Goal: Task Accomplishment & Management: Manage account settings

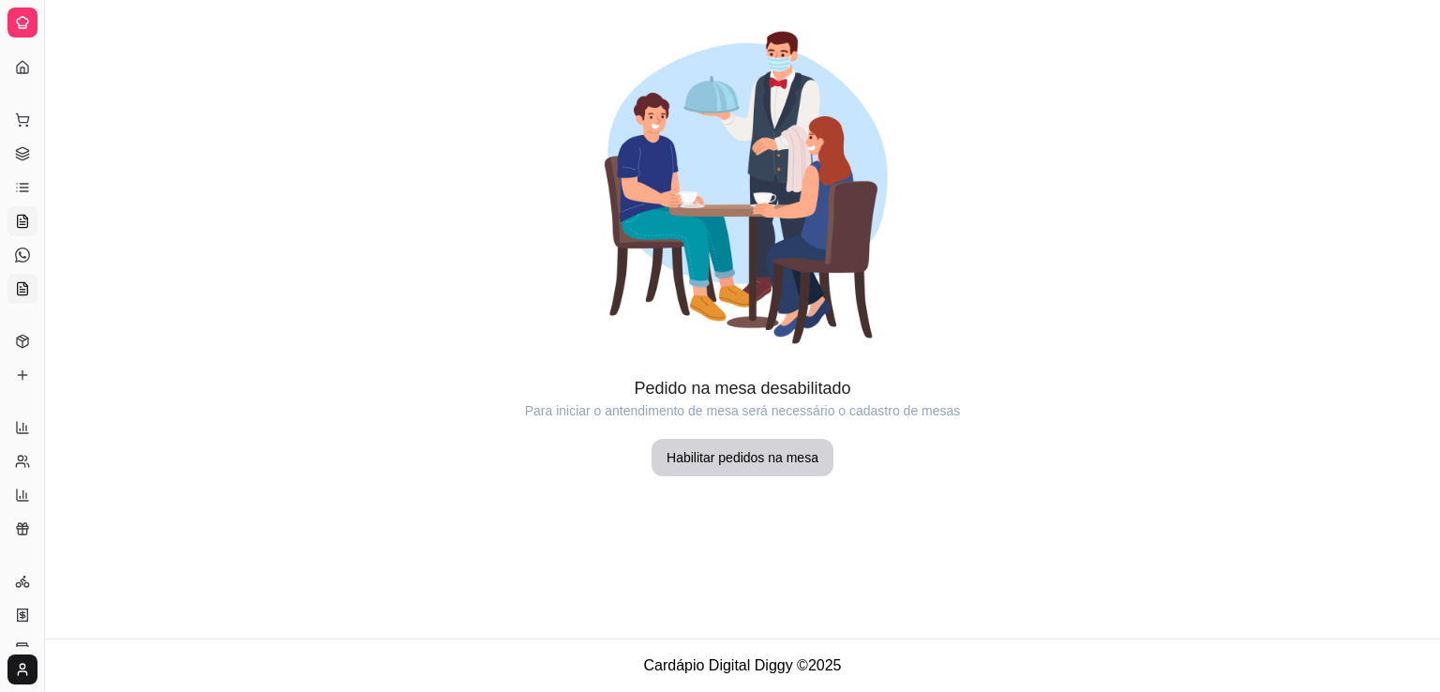
click at [19, 282] on icon at bounding box center [23, 288] width 10 height 12
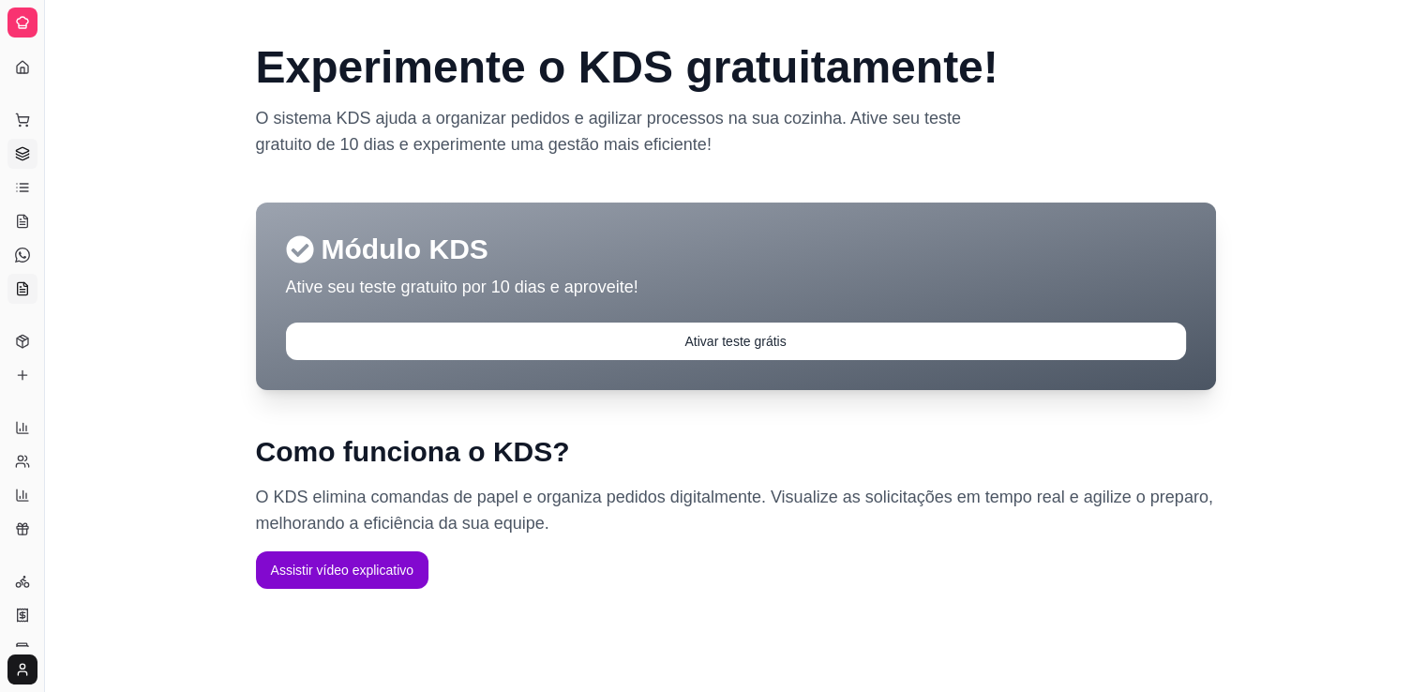
click at [22, 152] on icon at bounding box center [22, 153] width 15 height 15
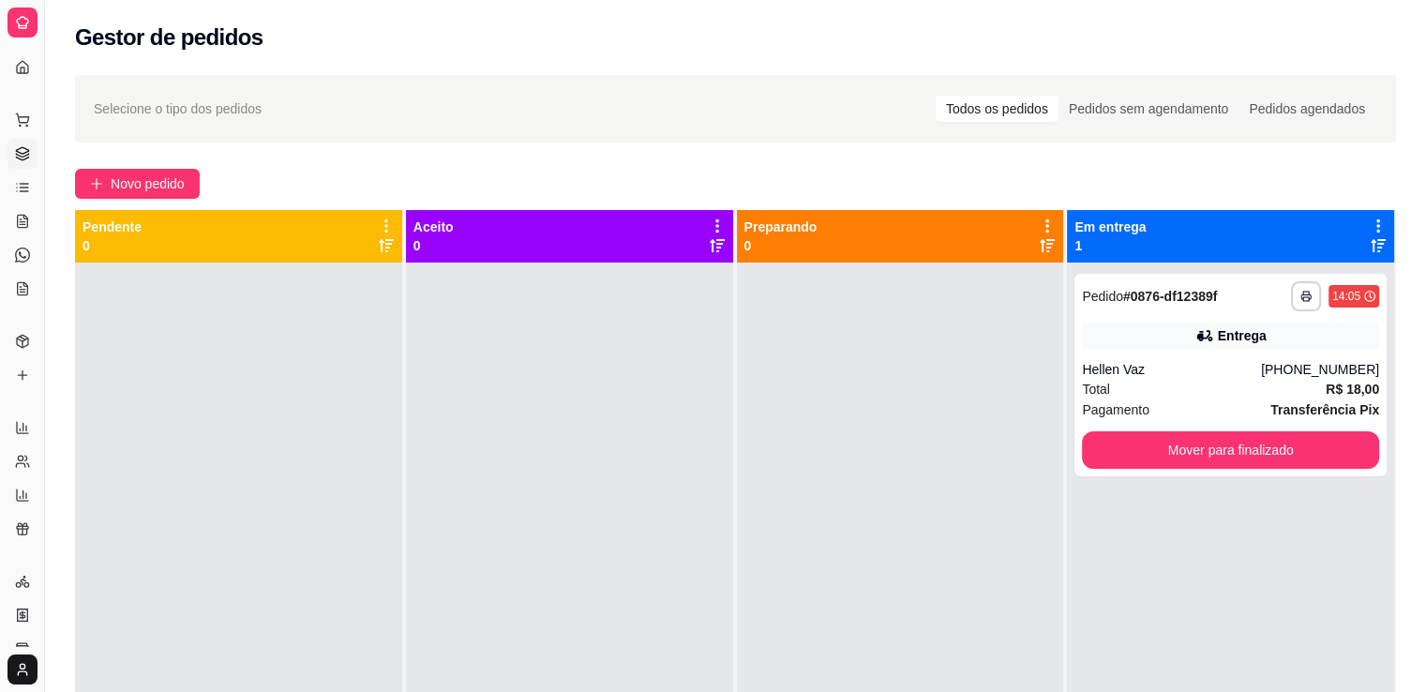
click at [20, 75] on div "Dia a dia" at bounding box center [21, 90] width 29 height 30
click at [24, 65] on icon at bounding box center [22, 67] width 15 height 15
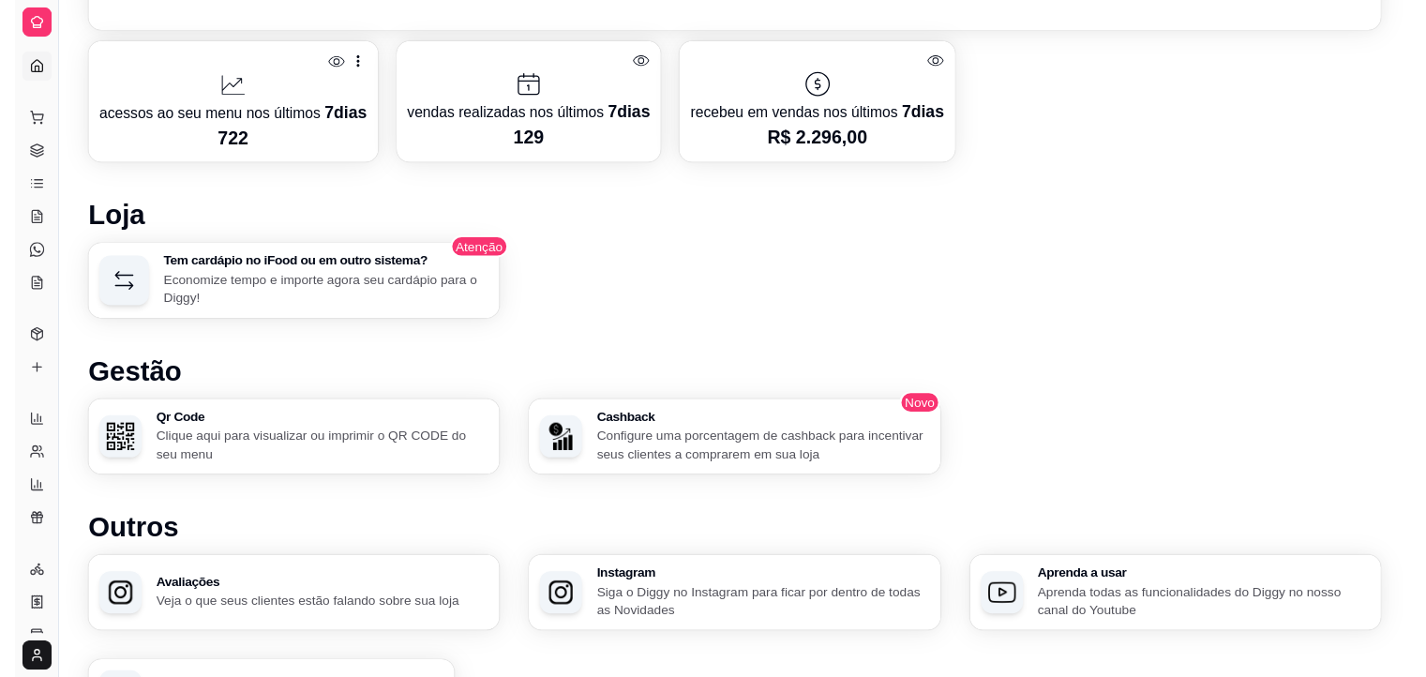
scroll to position [836, 0]
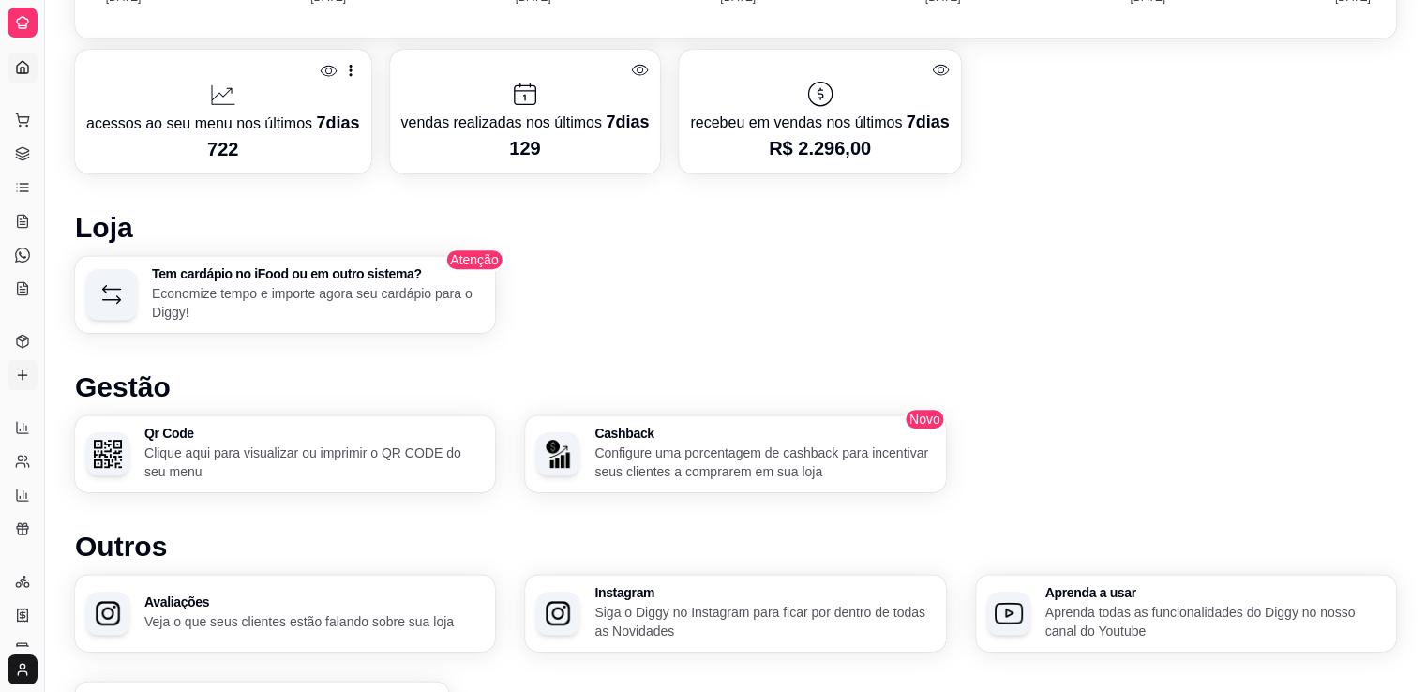
click at [36, 371] on div "Diggy Sistema de Gestão P Pudim da Safi ... Loja aberta Diggy Pro até 24/10 Ace…" at bounding box center [22, 346] width 44 height 692
drag, startPoint x: 41, startPoint y: 371, endPoint x: 48, endPoint y: 359, distance: 13.8
click at [48, 359] on button "Toggle Sidebar" at bounding box center [44, 346] width 15 height 692
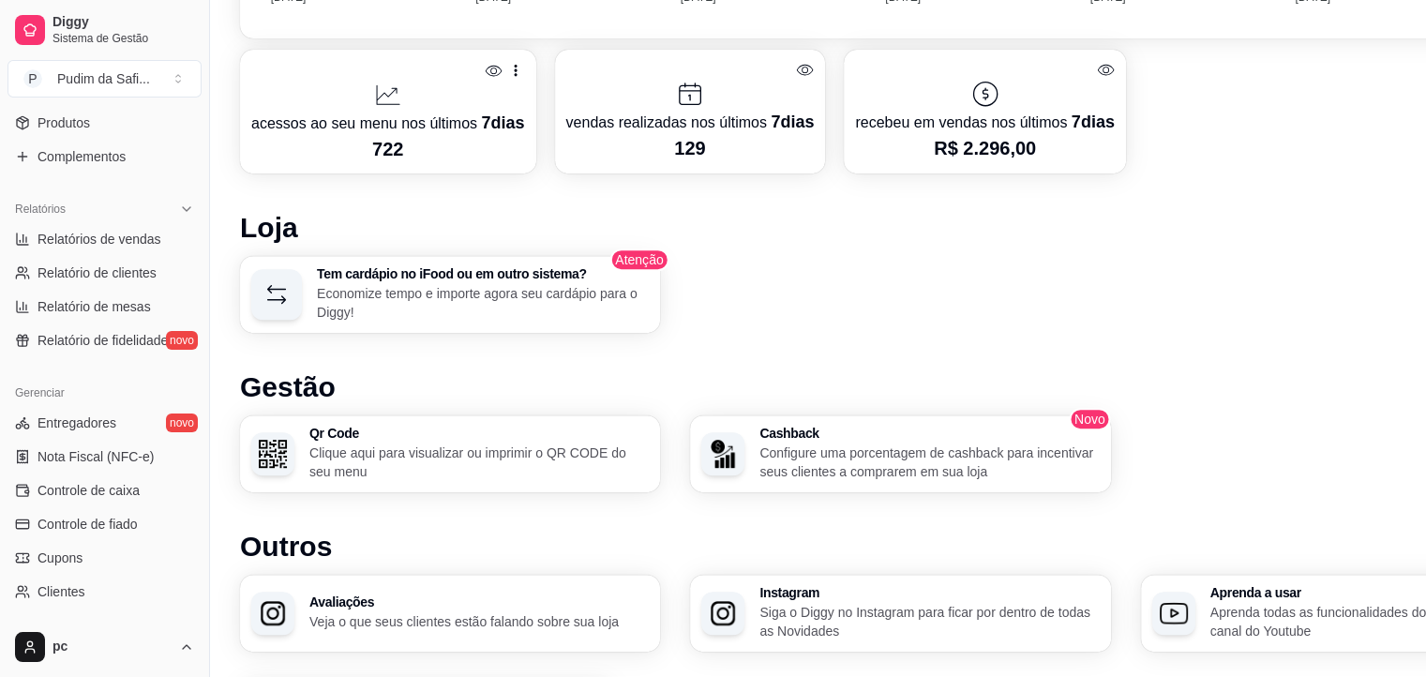
scroll to position [493, 0]
click at [128, 486] on span "Controle de caixa" at bounding box center [88, 488] width 102 height 19
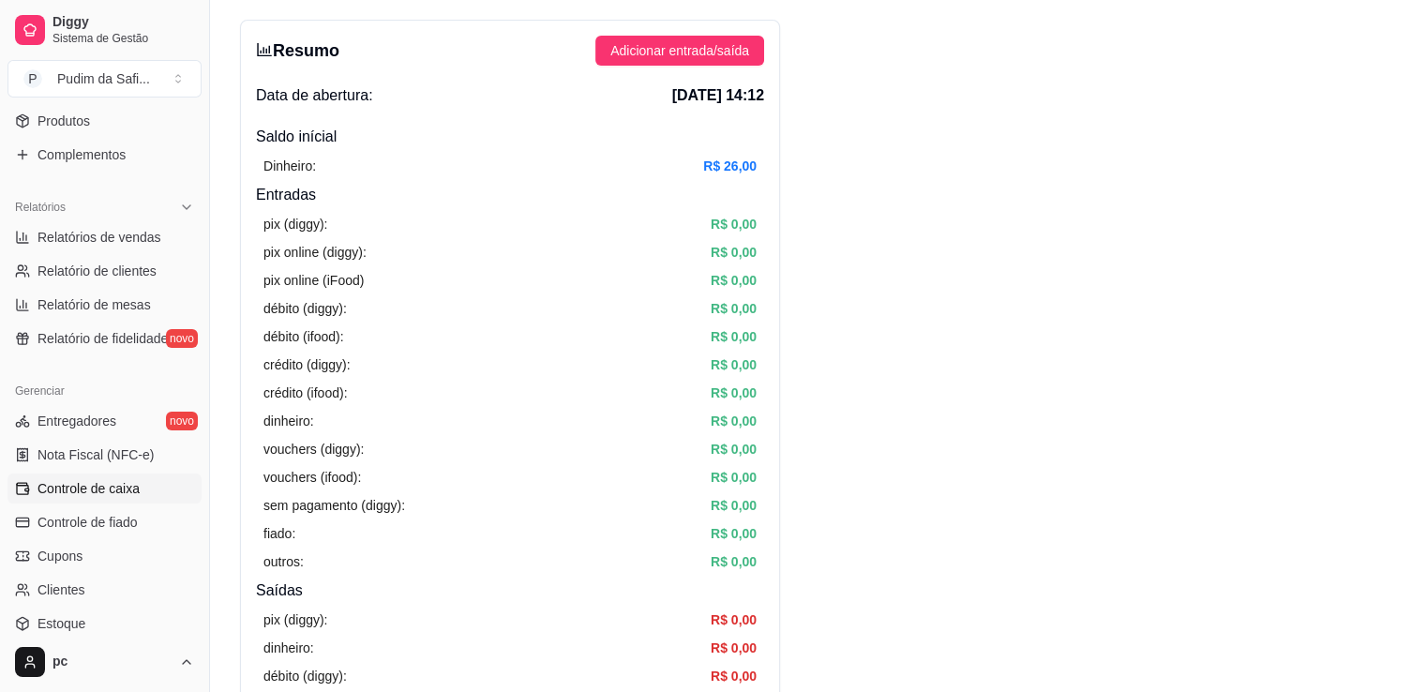
scroll to position [92, 0]
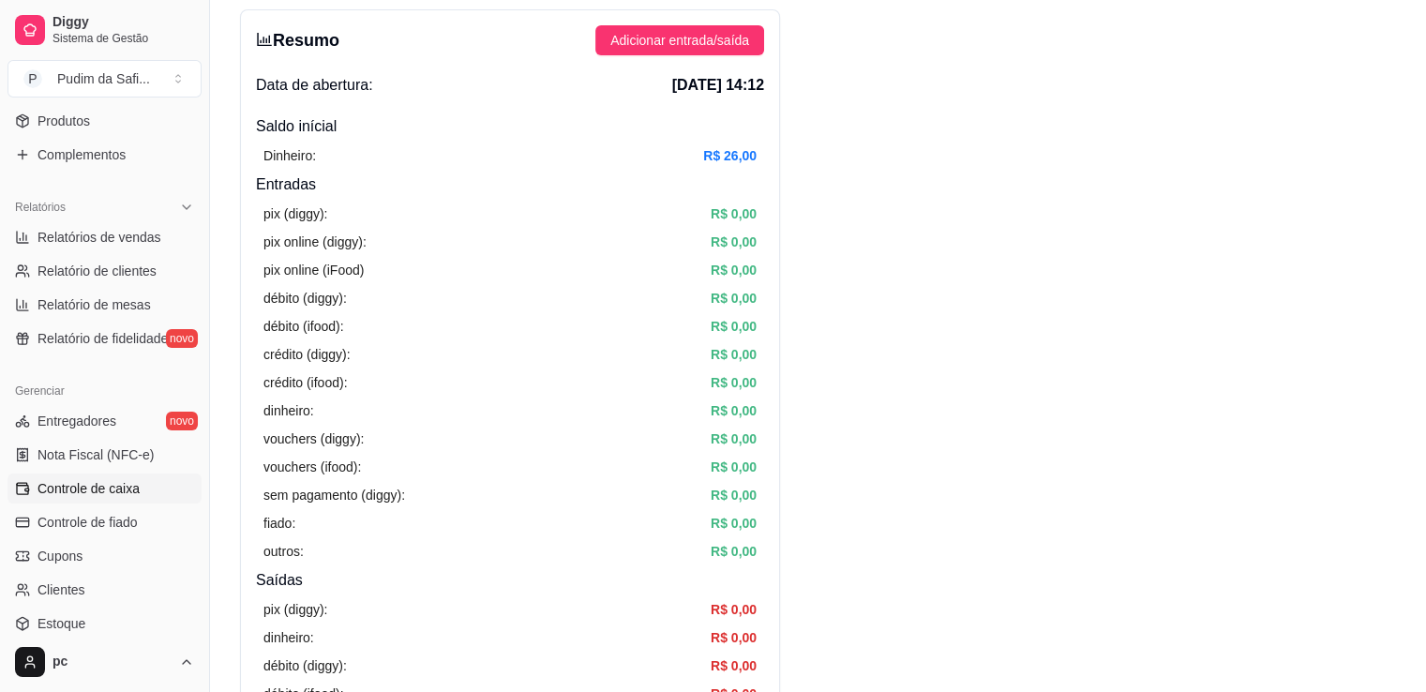
click at [727, 151] on article "R$ 26,00" at bounding box center [729, 155] width 53 height 21
click at [88, 112] on span "Produtos" at bounding box center [63, 121] width 52 height 19
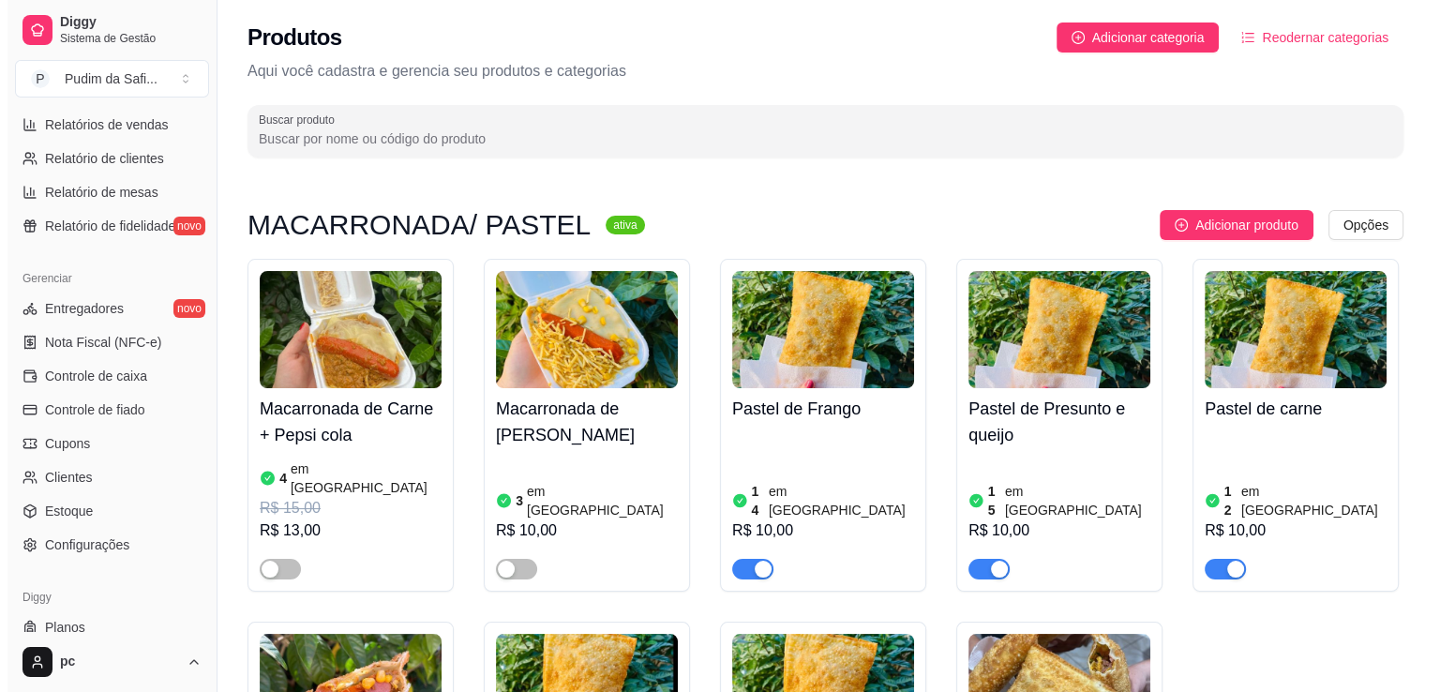
scroll to position [604, 0]
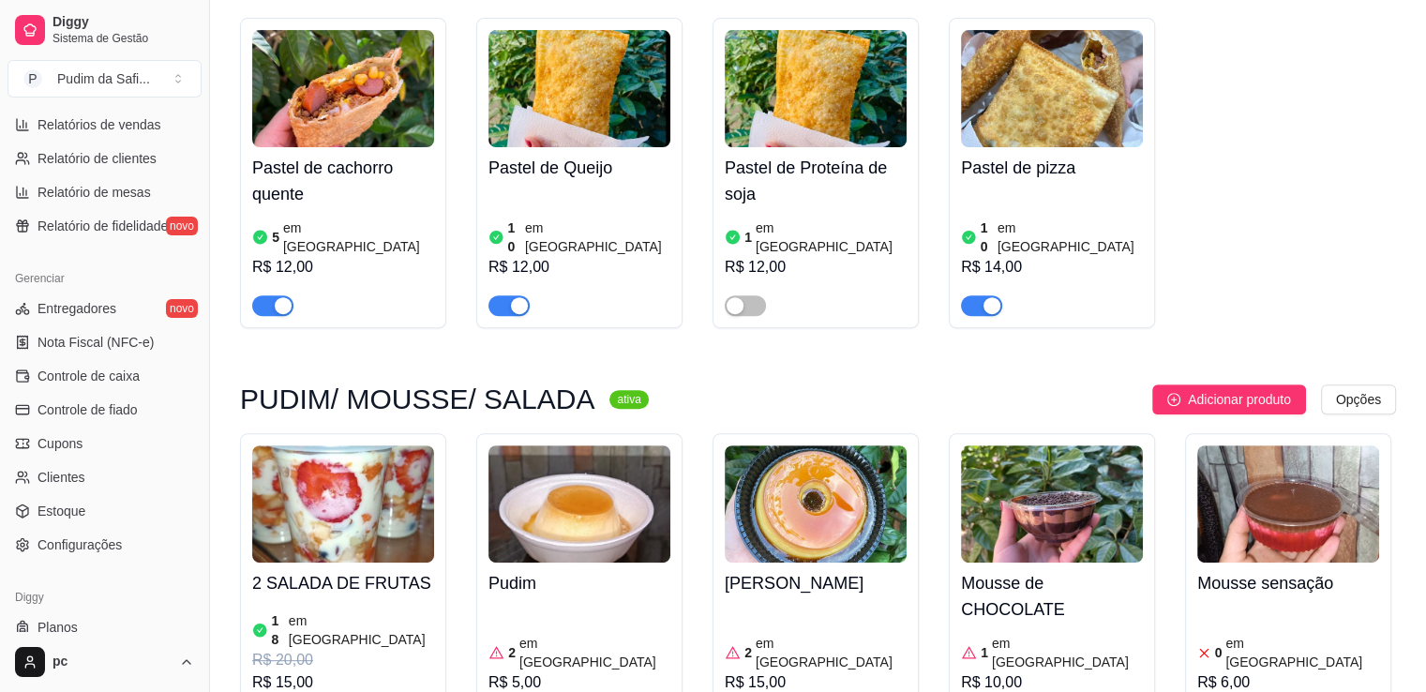
click at [296, 611] on article "em [GEOGRAPHIC_DATA]" at bounding box center [361, 629] width 145 height 37
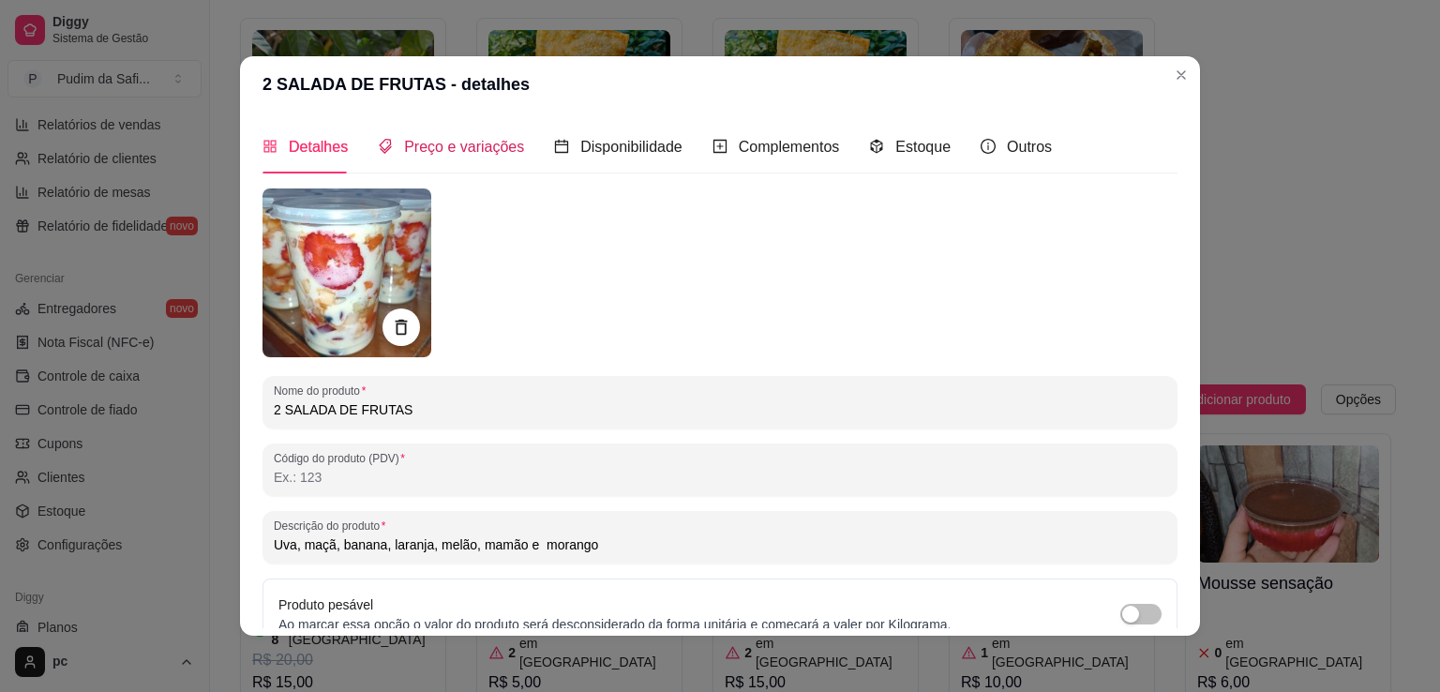
click at [476, 155] on span "Preço e variações" at bounding box center [464, 147] width 120 height 16
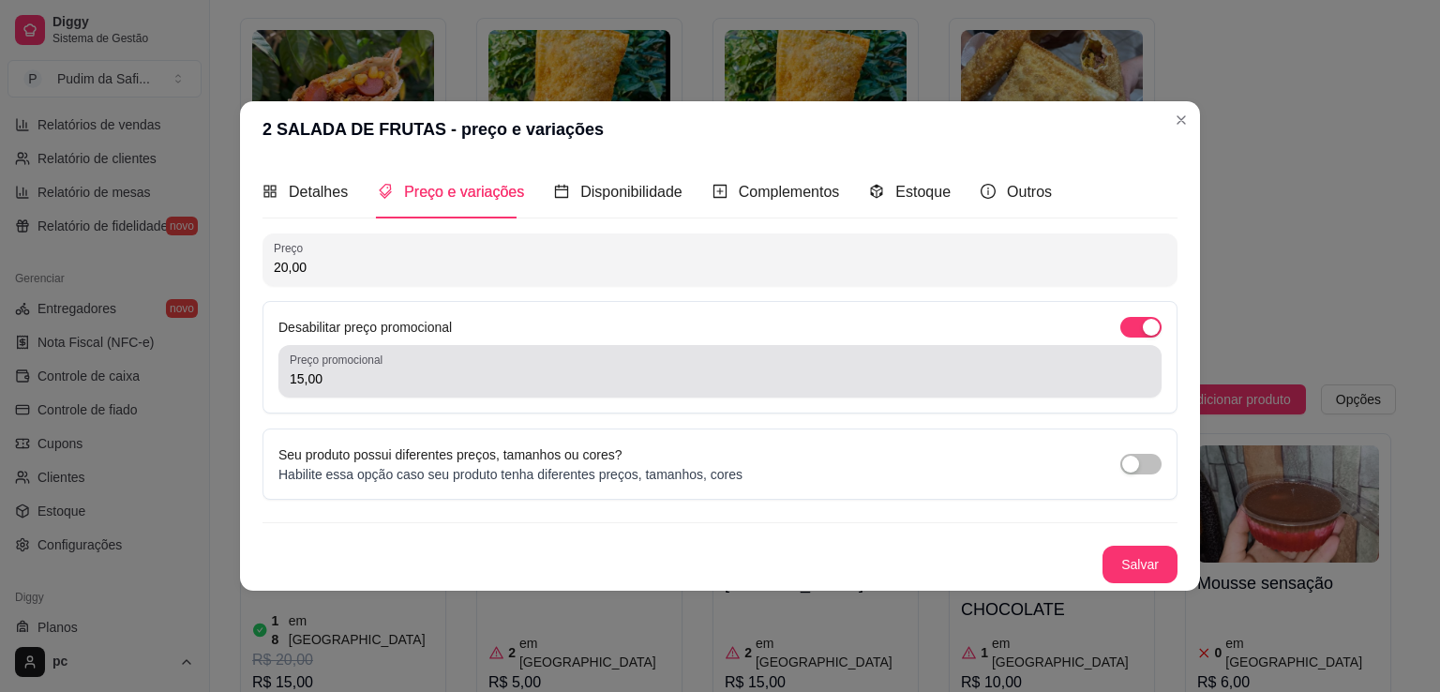
click at [412, 389] on div "15,00" at bounding box center [720, 370] width 860 height 37
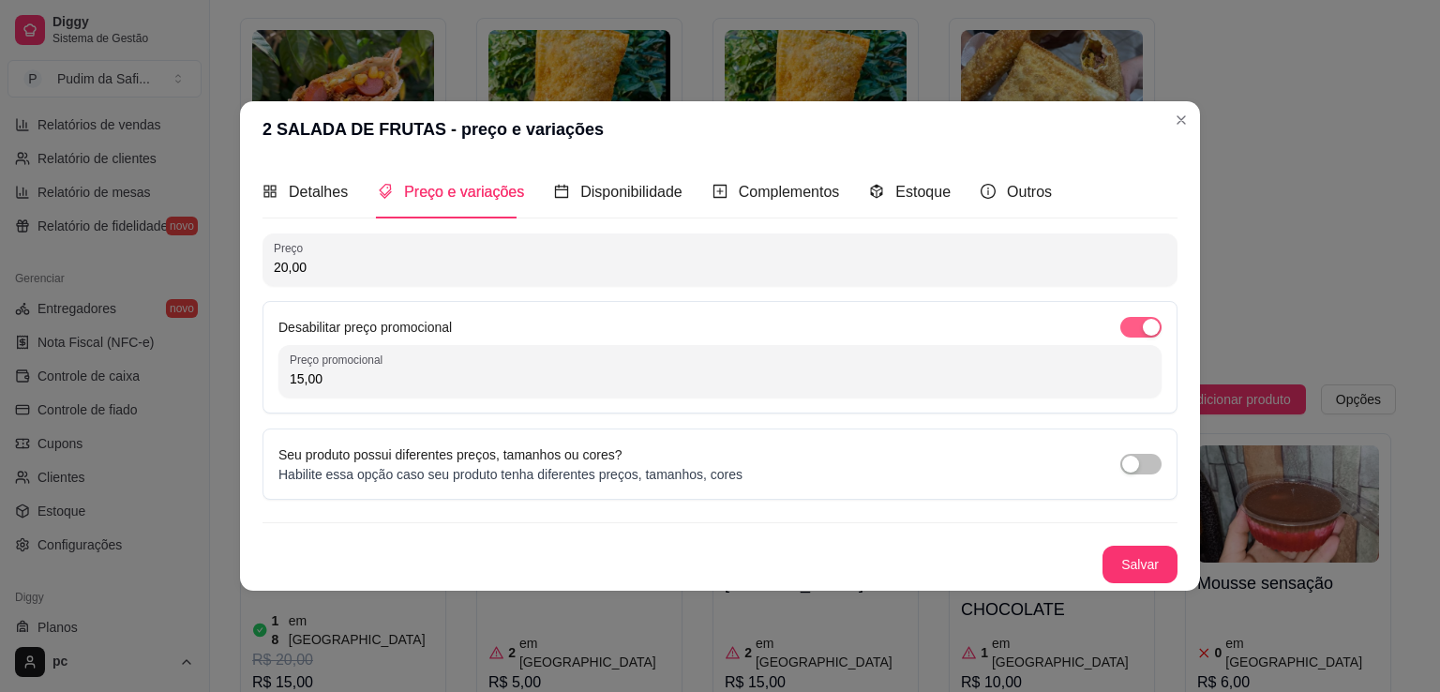
click at [1143, 326] on div "button" at bounding box center [1151, 327] width 17 height 17
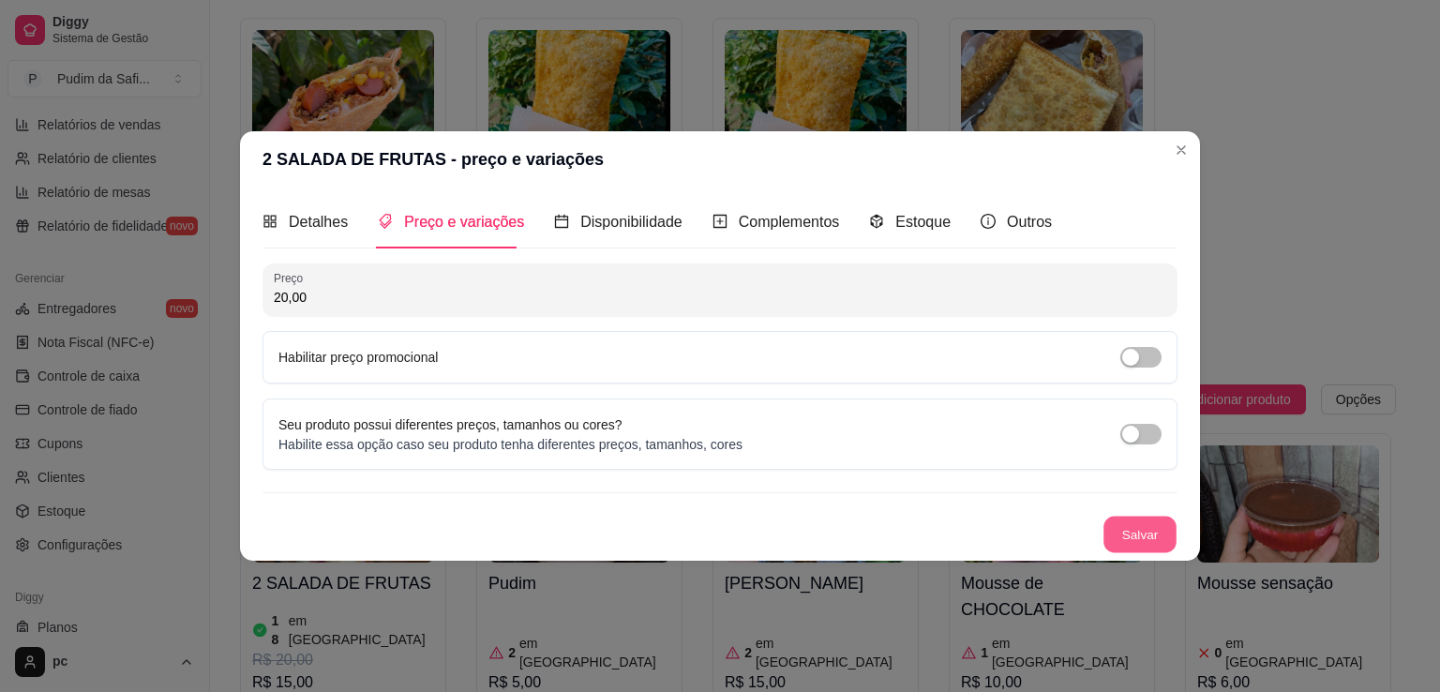
click at [1125, 526] on button "Salvar" at bounding box center [1139, 534] width 73 height 37
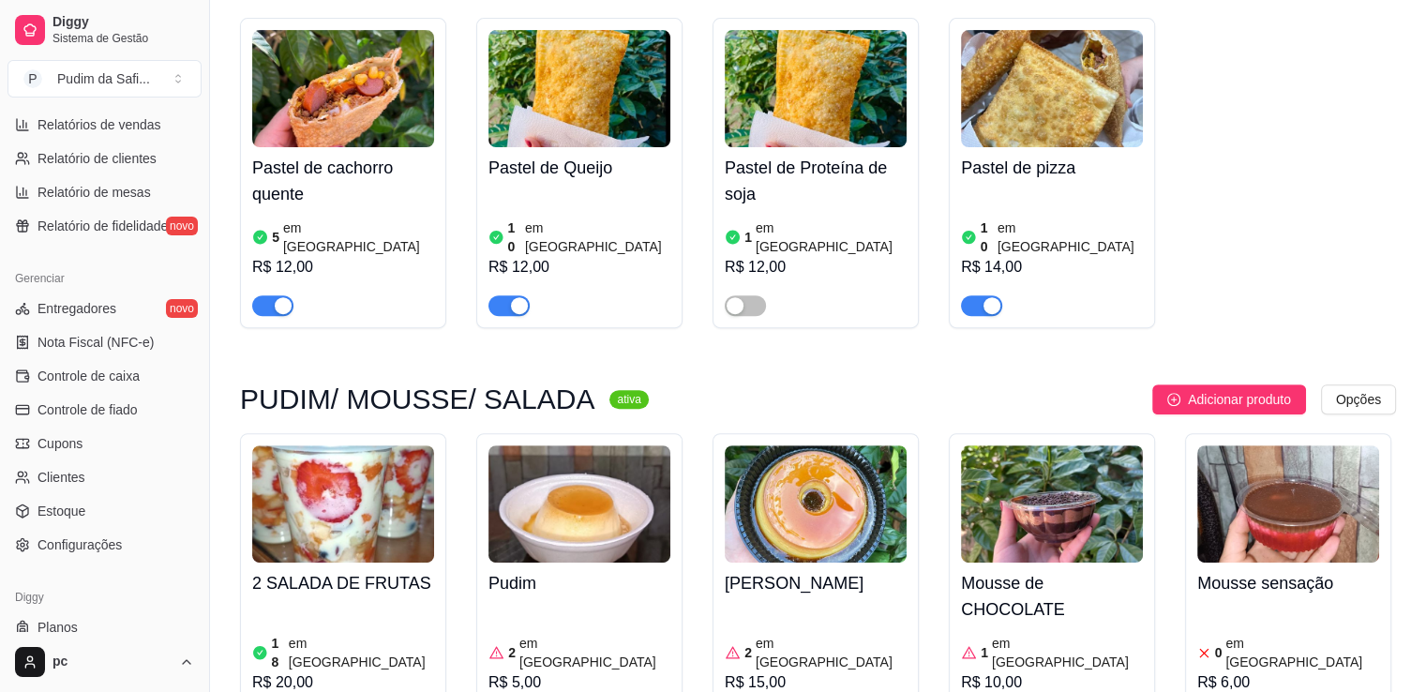
click at [290, 570] on h4 "2 SALADA DE FRUTAS" at bounding box center [343, 583] width 182 height 26
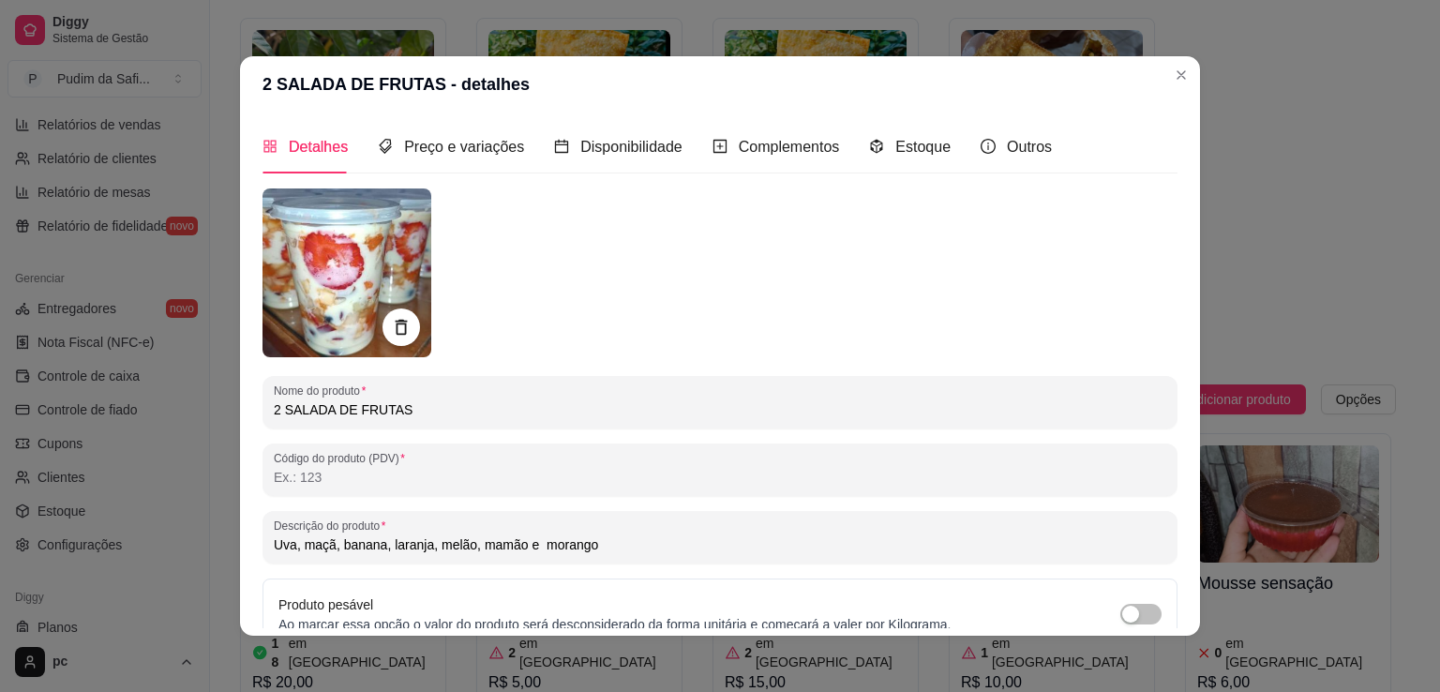
click at [274, 418] on input "2 SALADA DE FRUTAS" at bounding box center [720, 409] width 892 height 19
type input "SALADA DE FRUTAS"
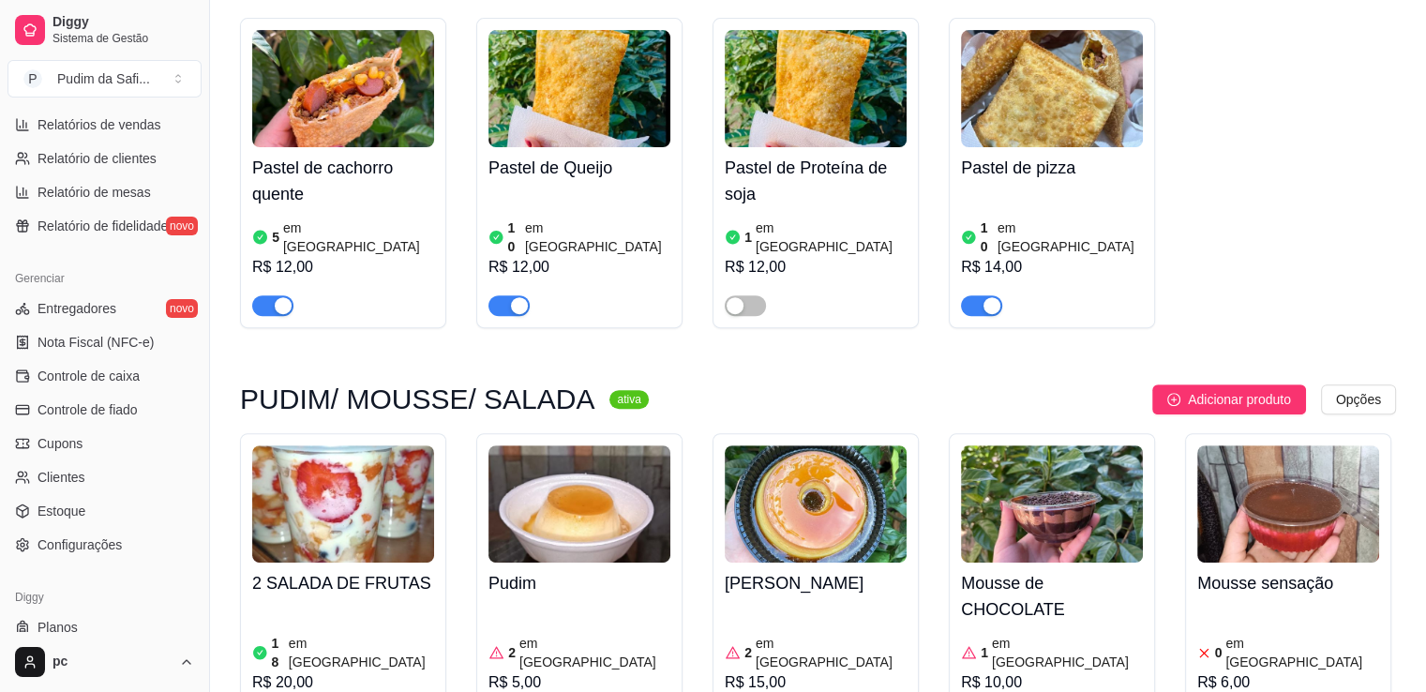
click at [368, 570] on h4 "2 SALADA DE FRUTAS" at bounding box center [343, 583] width 182 height 26
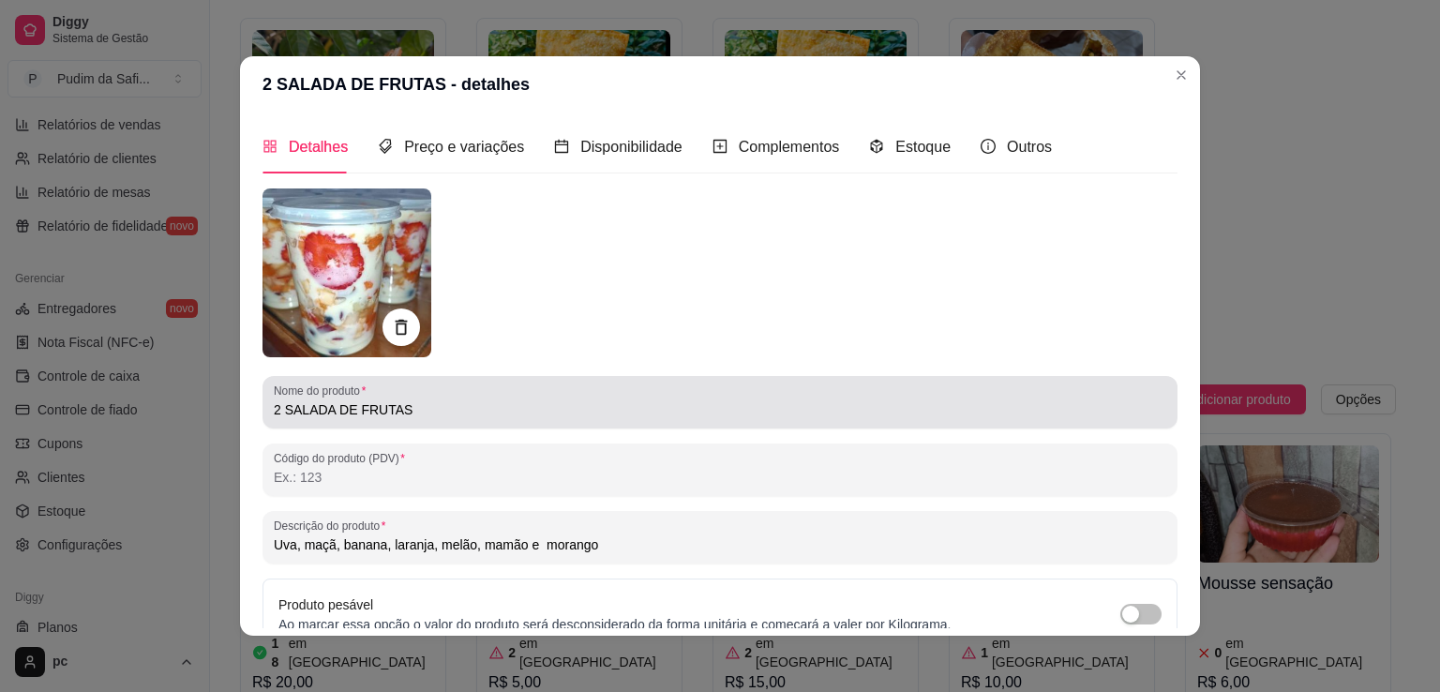
click at [274, 419] on div "2 SALADA DE FRUTAS" at bounding box center [720, 401] width 892 height 37
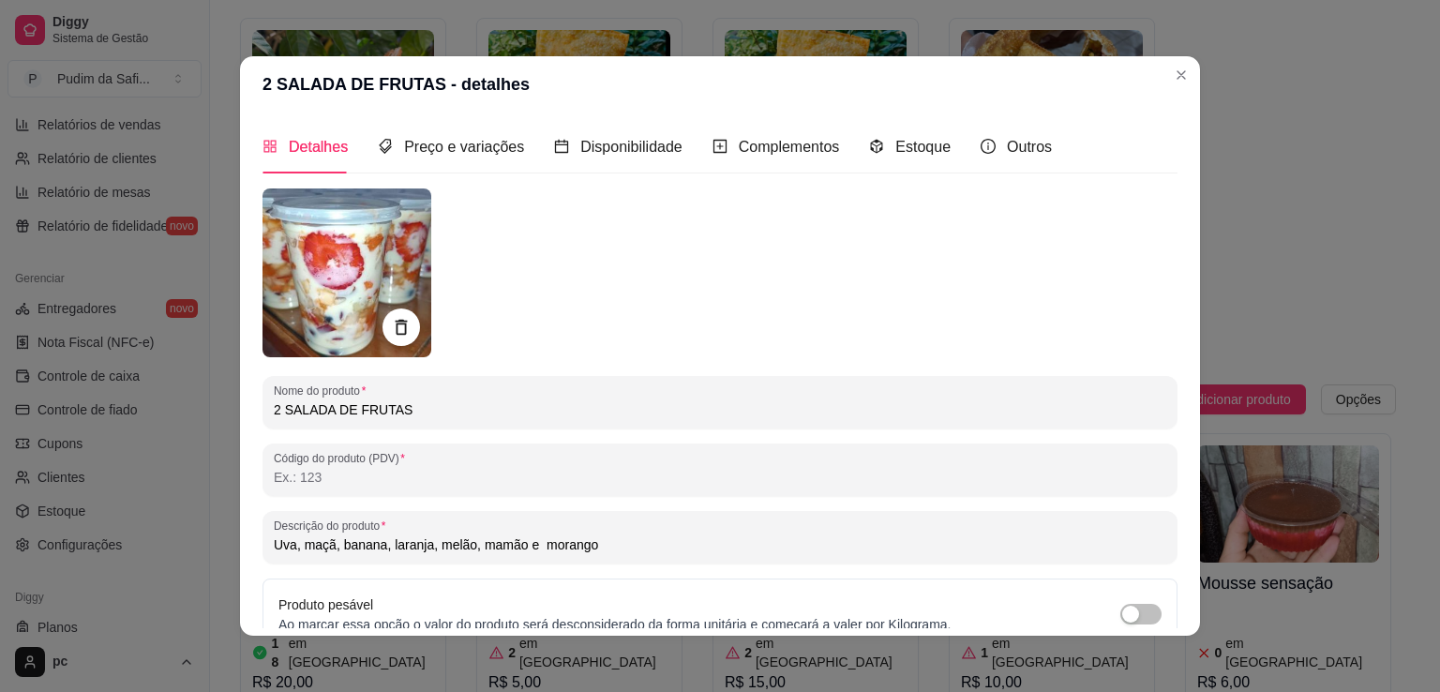
click at [275, 416] on input "2 SALADA DE FRUTAS" at bounding box center [720, 409] width 892 height 19
type input "SALADA DE FRUTAS"
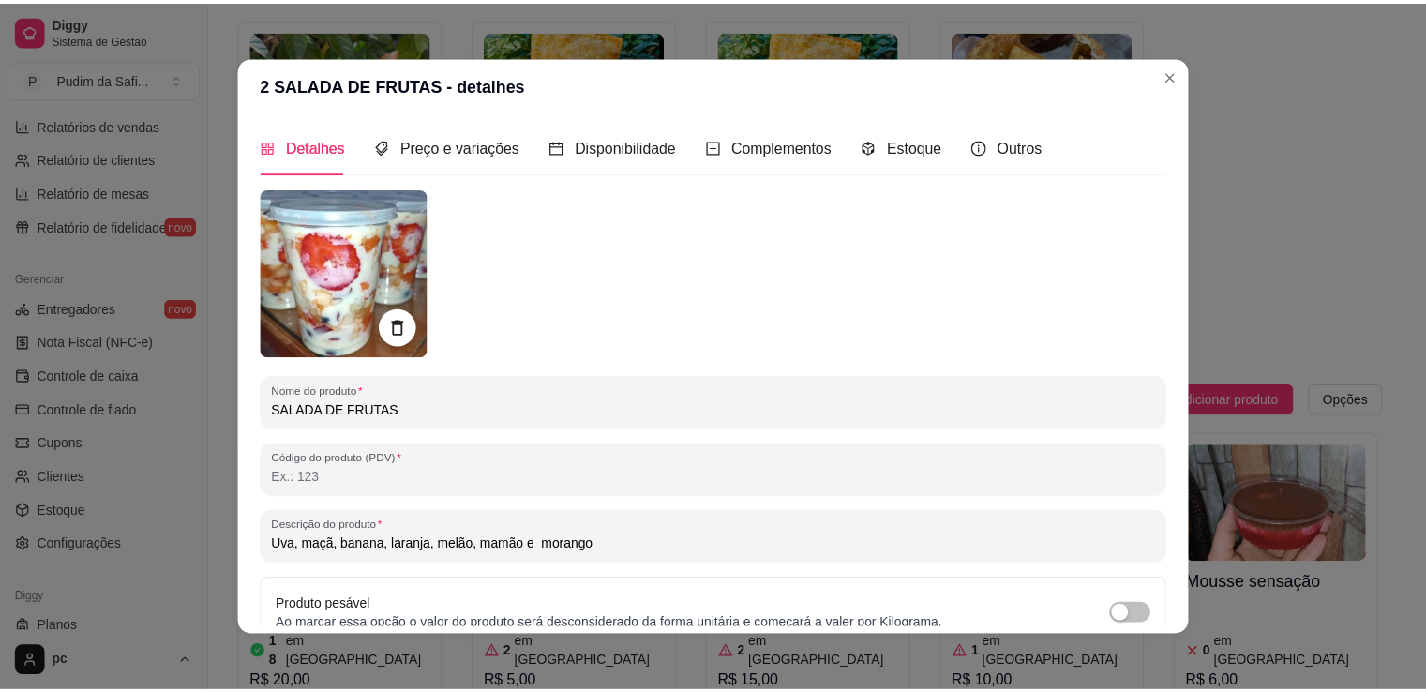
scroll to position [175, 0]
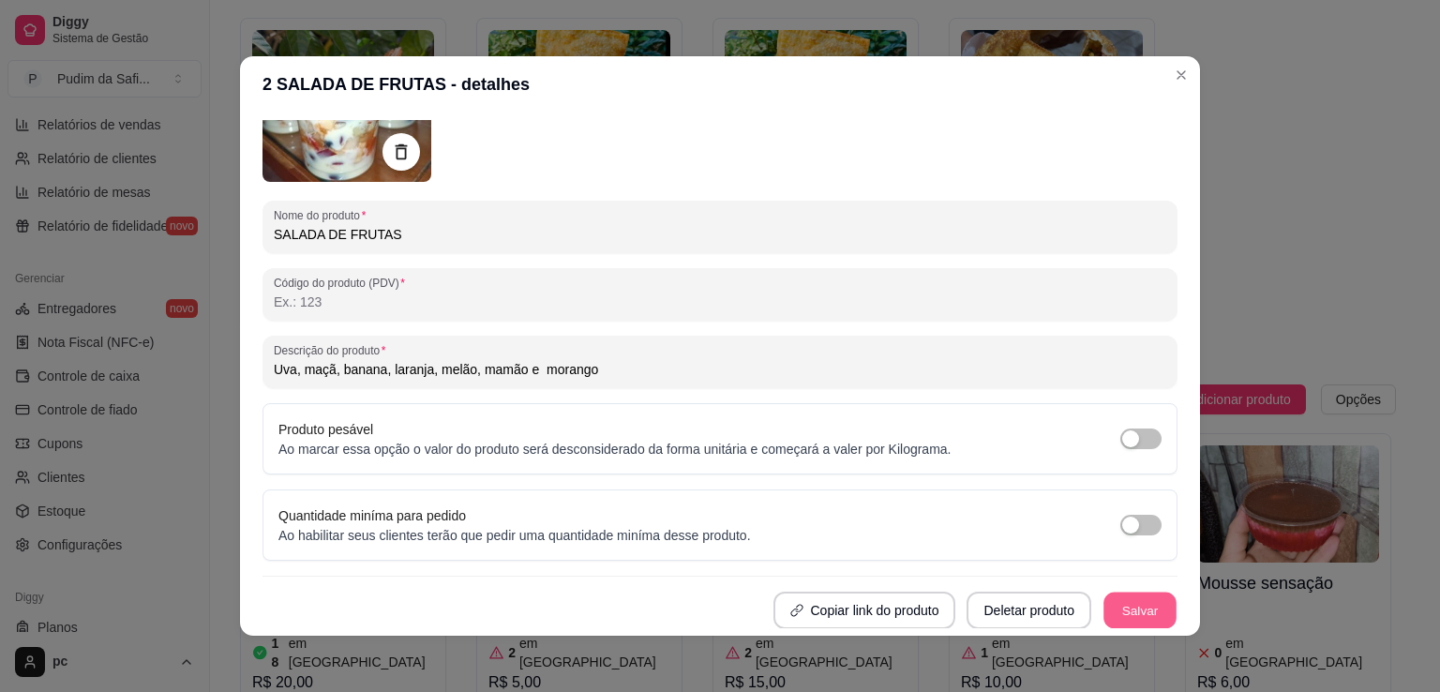
click at [1103, 607] on button "Salvar" at bounding box center [1139, 610] width 73 height 37
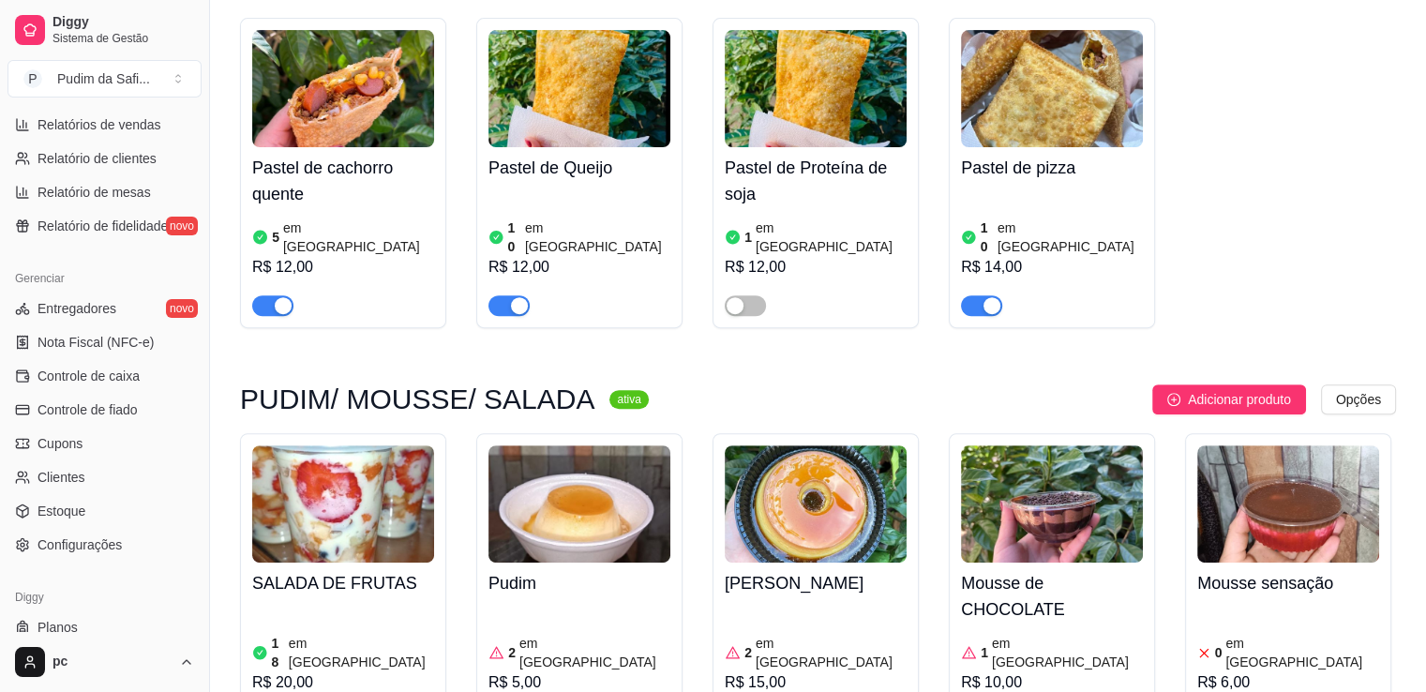
click at [296, 671] on div "R$ 20,00" at bounding box center [343, 682] width 182 height 22
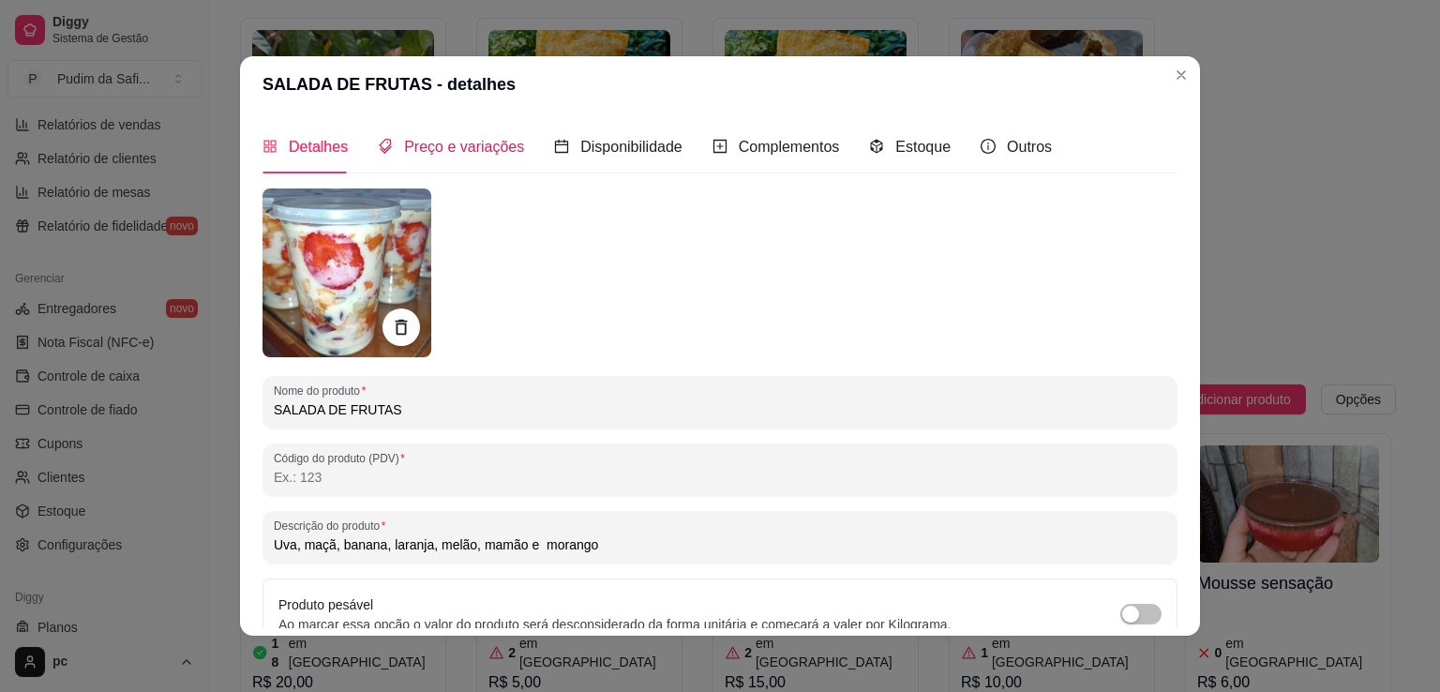
click at [471, 150] on span "Preço e variações" at bounding box center [464, 147] width 120 height 16
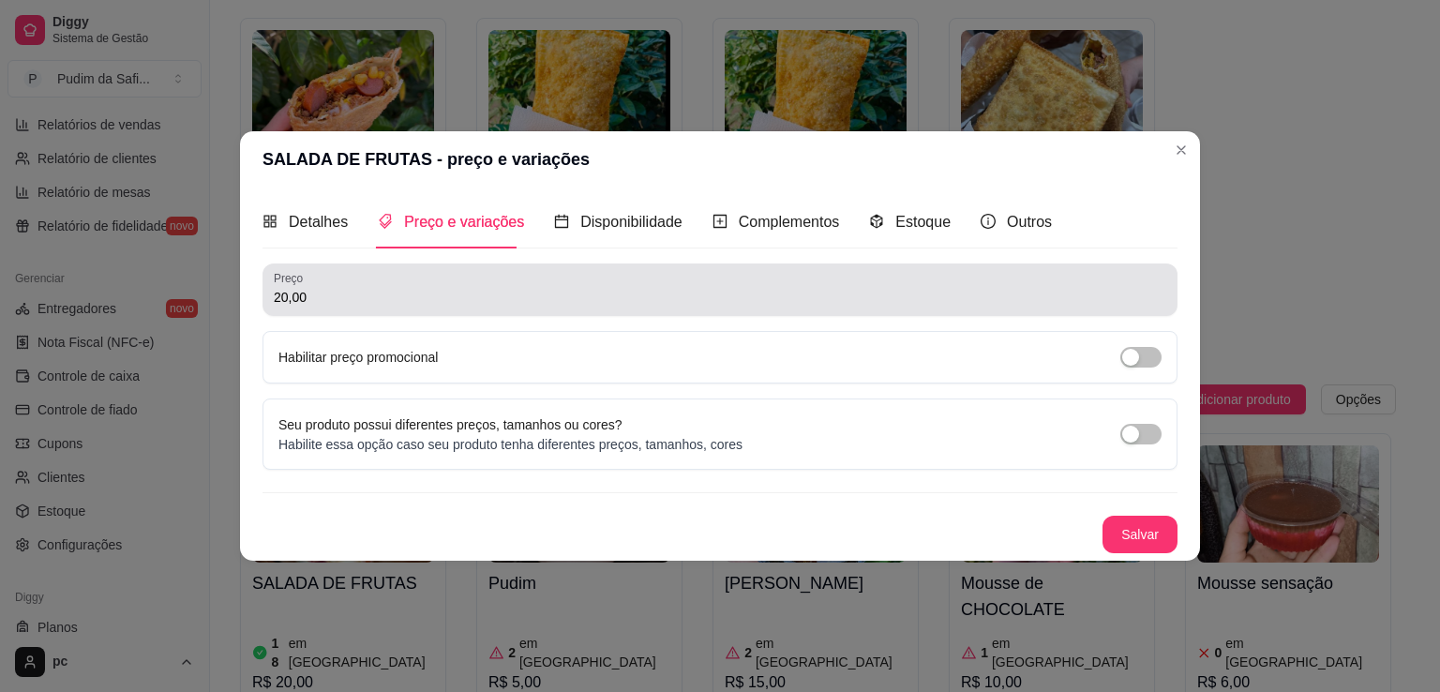
click at [366, 286] on div "20,00" at bounding box center [720, 289] width 892 height 37
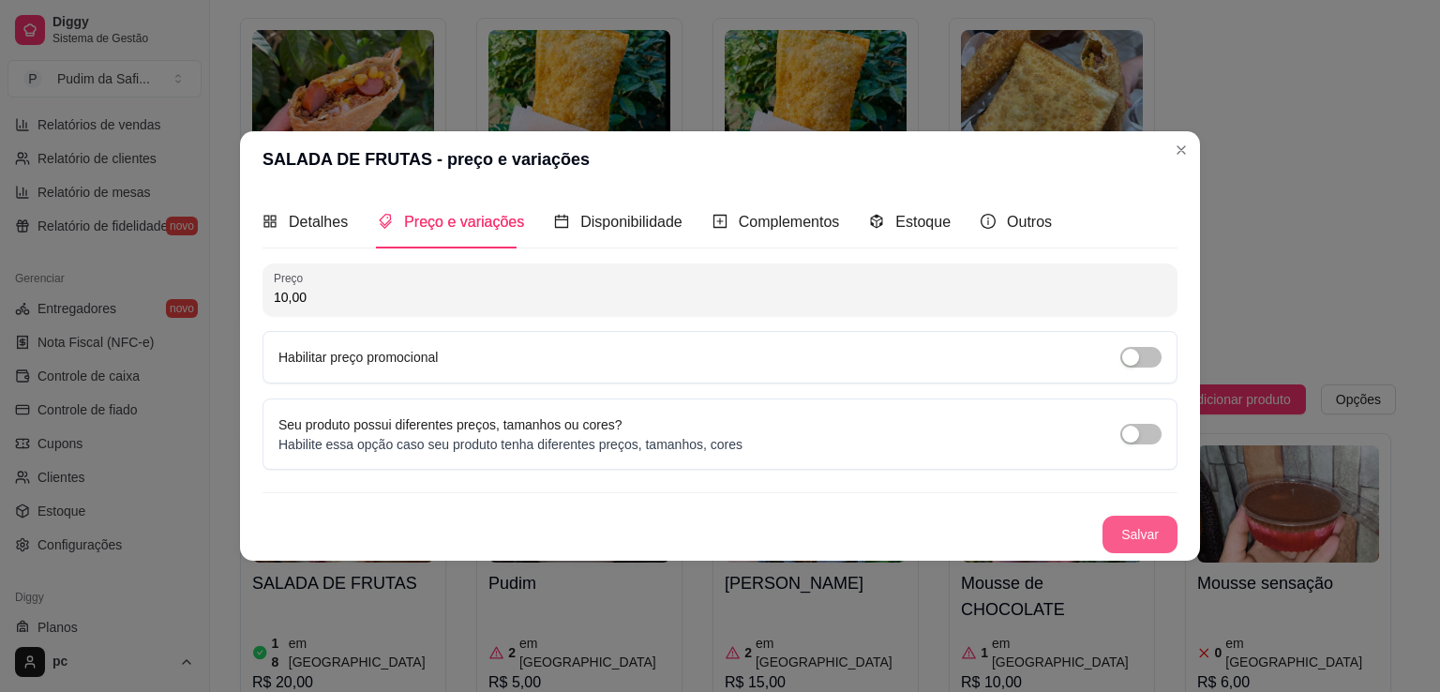
type input "10,00"
click at [1123, 531] on button "Salvar" at bounding box center [1139, 534] width 75 height 37
